Goal: Task Accomplishment & Management: Use online tool/utility

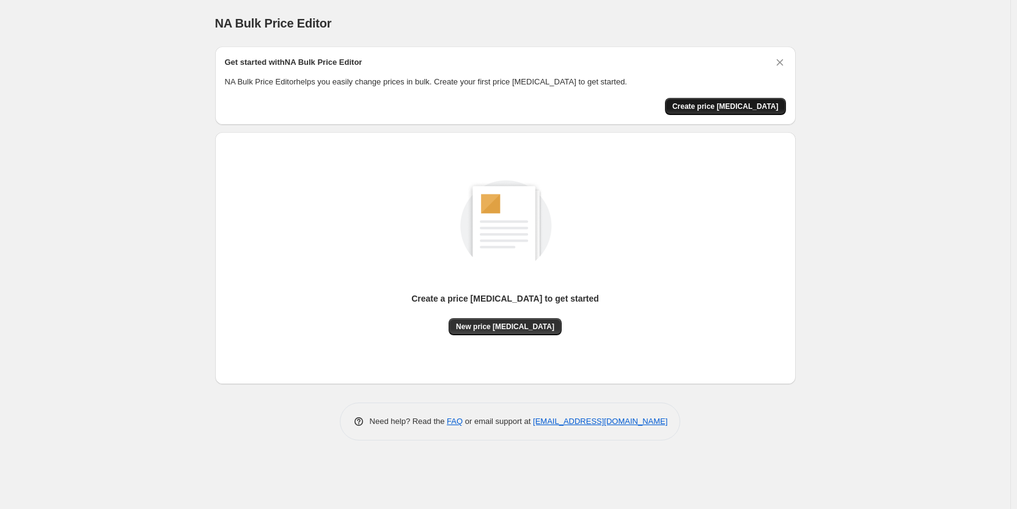
click at [727, 106] on span "Create price [MEDICAL_DATA]" at bounding box center [725, 106] width 106 height 10
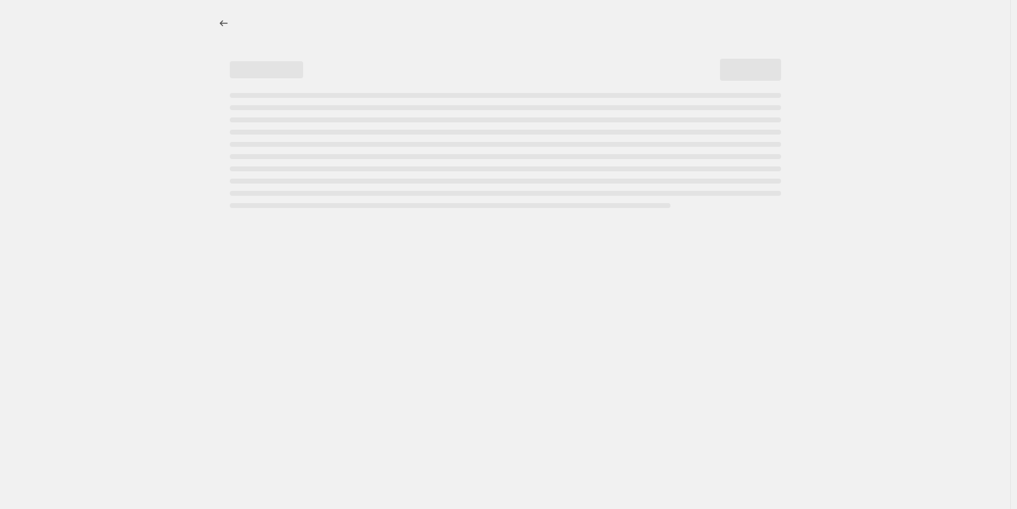
select select "percentage"
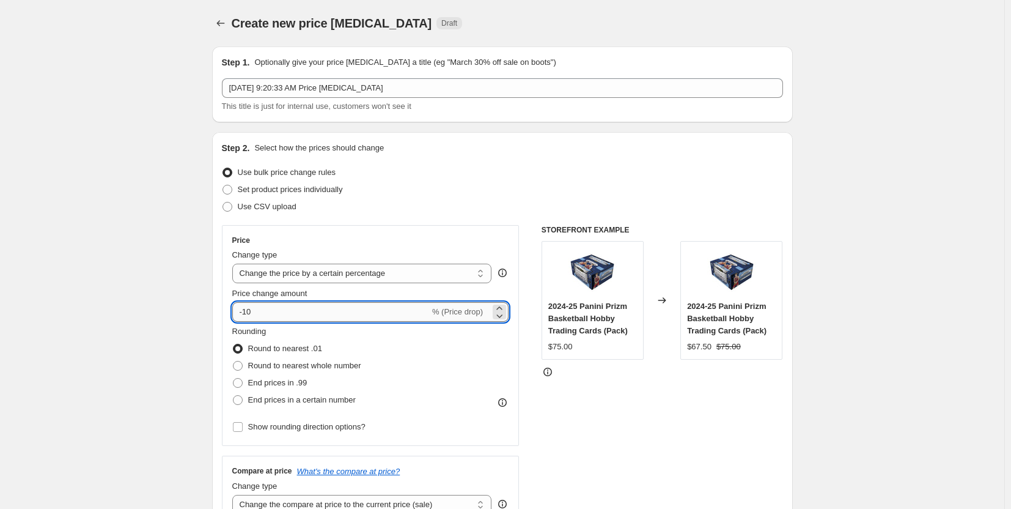
drag, startPoint x: 260, startPoint y: 312, endPoint x: 246, endPoint y: 308, distance: 13.9
click at [246, 308] on input "-10" at bounding box center [330, 312] width 197 height 20
type input "-80"
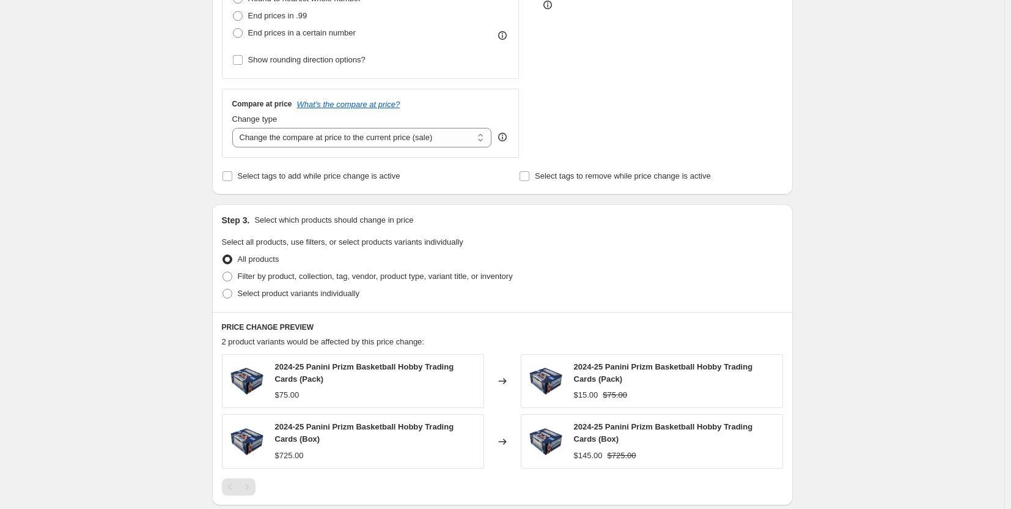
scroll to position [550, 0]
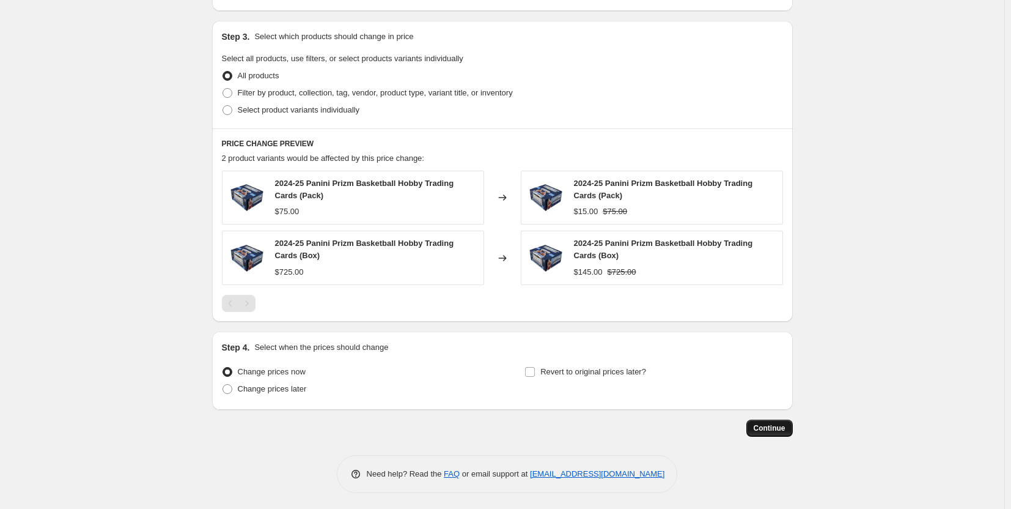
click at [772, 424] on span "Continue" at bounding box center [770, 428] width 32 height 10
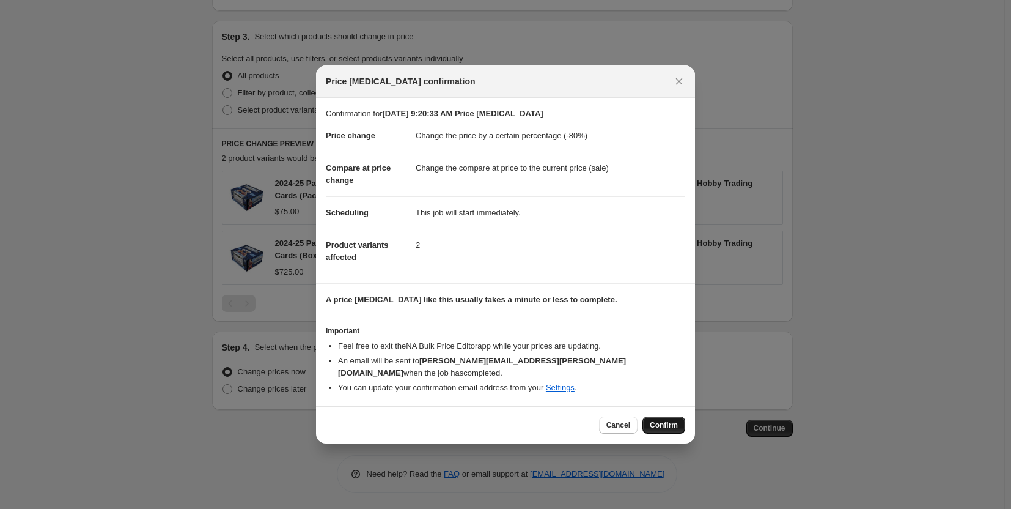
click at [664, 420] on span "Confirm" at bounding box center [664, 425] width 28 height 10
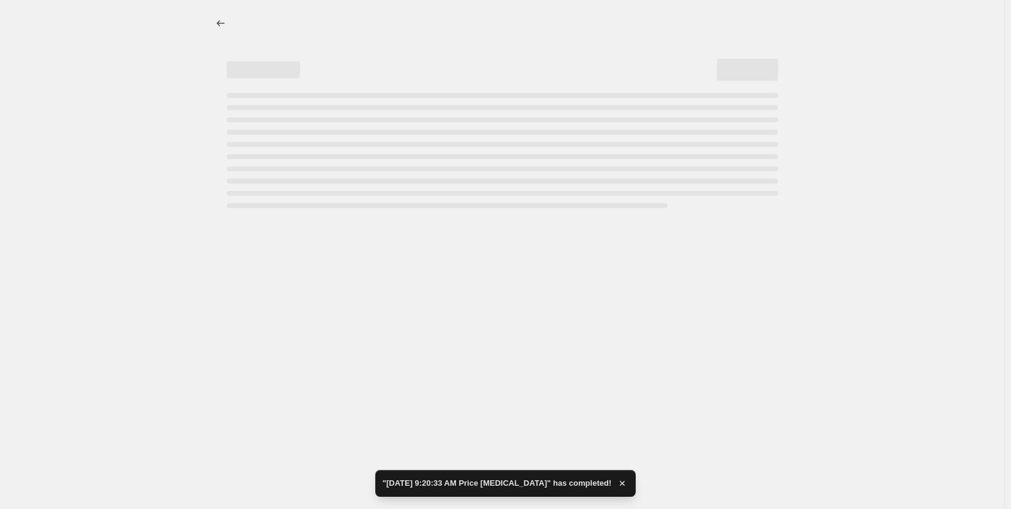
select select "percentage"
